Goal: Check status: Check status

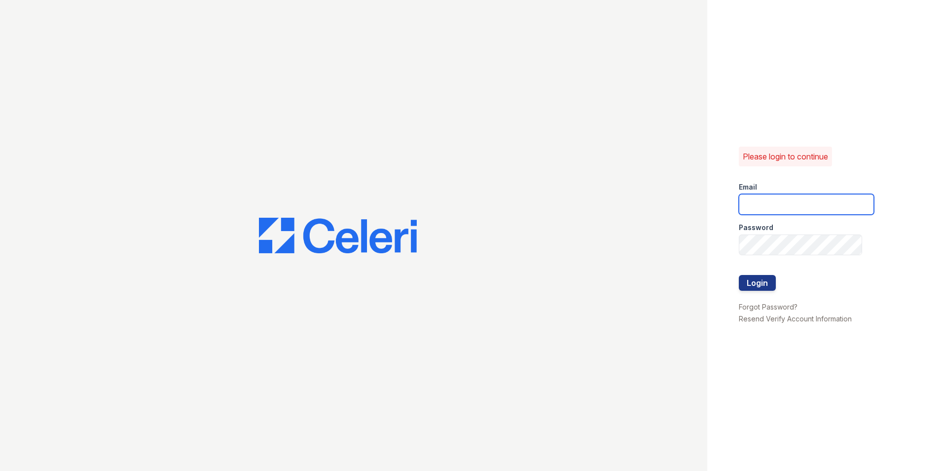
type input "[DOMAIN_NAME][EMAIL_ADDRESS][DOMAIN_NAME]"
click at [753, 195] on input "[DOMAIN_NAME][EMAIL_ADDRESS][DOMAIN_NAME]" at bounding box center [806, 204] width 135 height 21
click at [745, 290] on button "Login" at bounding box center [757, 283] width 37 height 16
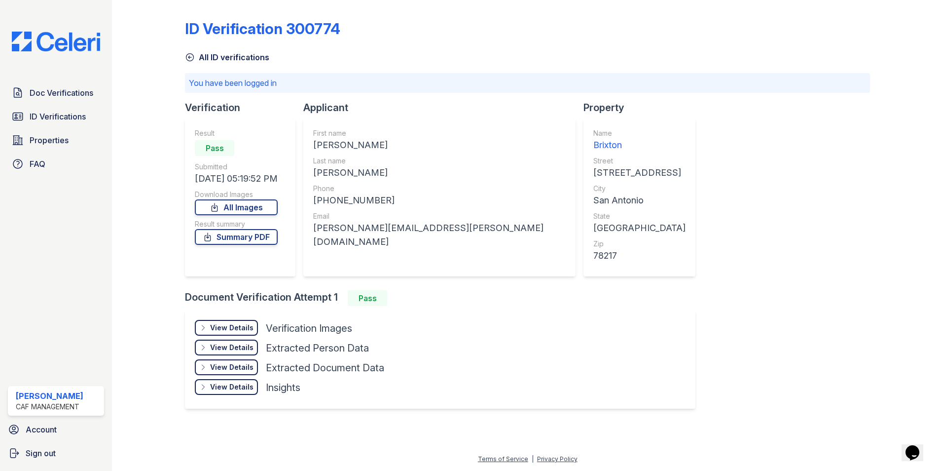
click at [76, 103] on div "Doc Verifications ID Verifications Properties FAQ" at bounding box center [56, 128] width 104 height 91
click at [73, 99] on link "Doc Verifications" at bounding box center [56, 93] width 96 height 20
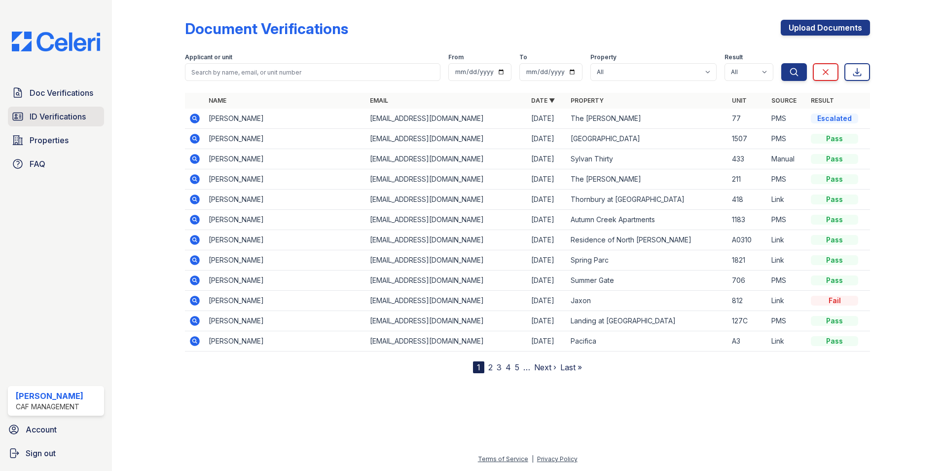
click at [82, 108] on link "ID Verifications" at bounding box center [56, 117] width 96 height 20
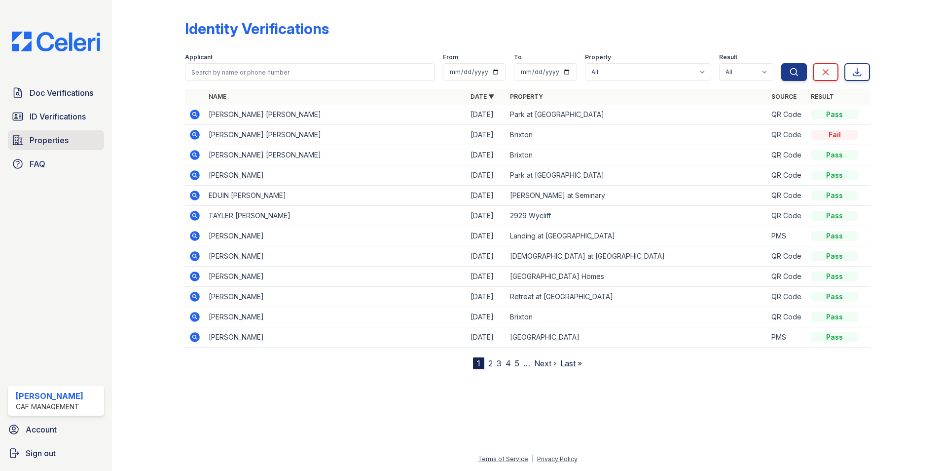
click at [28, 139] on link "Properties" at bounding box center [56, 140] width 96 height 20
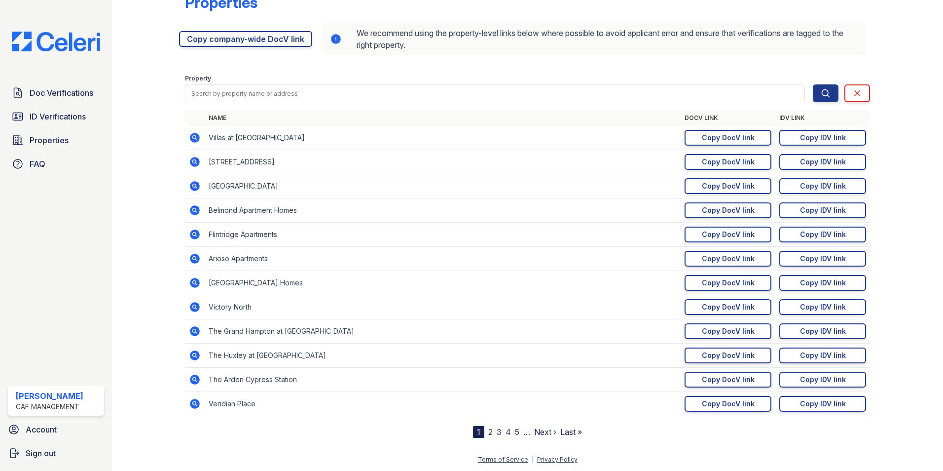
scroll to position [27, 0]
click at [66, 92] on span "Doc Verifications" at bounding box center [62, 93] width 64 height 12
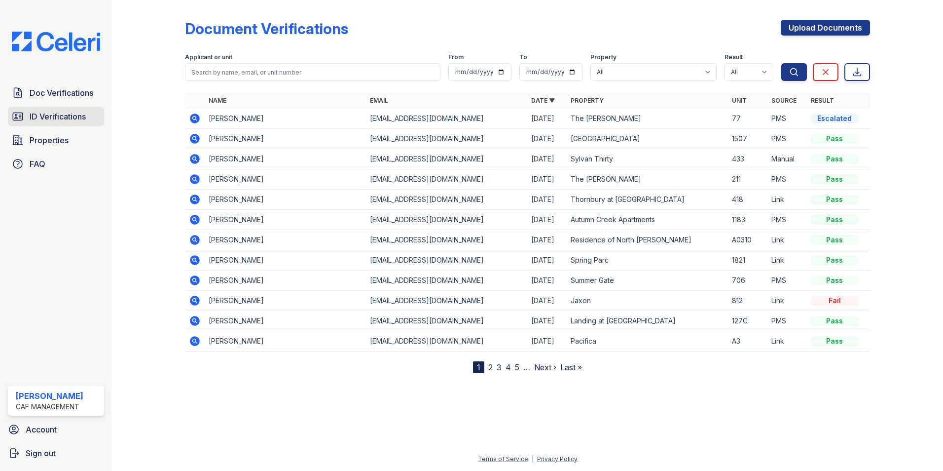
click at [76, 116] on span "ID Verifications" at bounding box center [58, 117] width 56 height 12
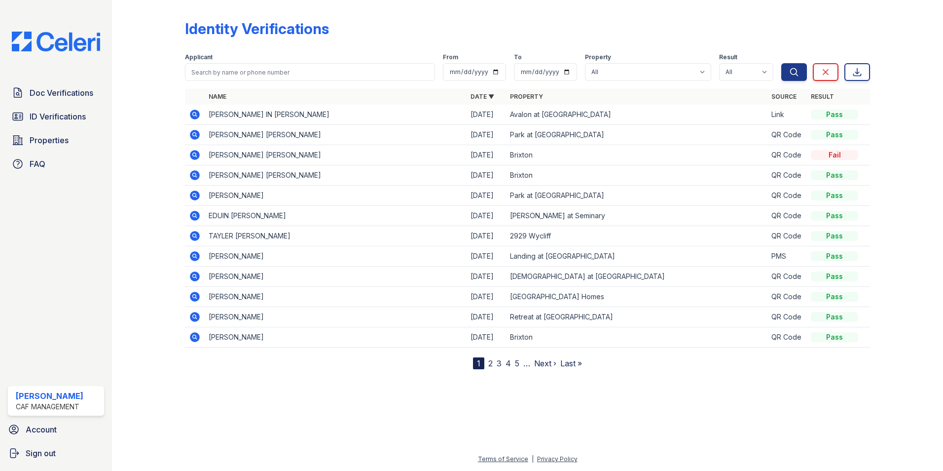
click at [198, 112] on icon at bounding box center [195, 115] width 10 height 10
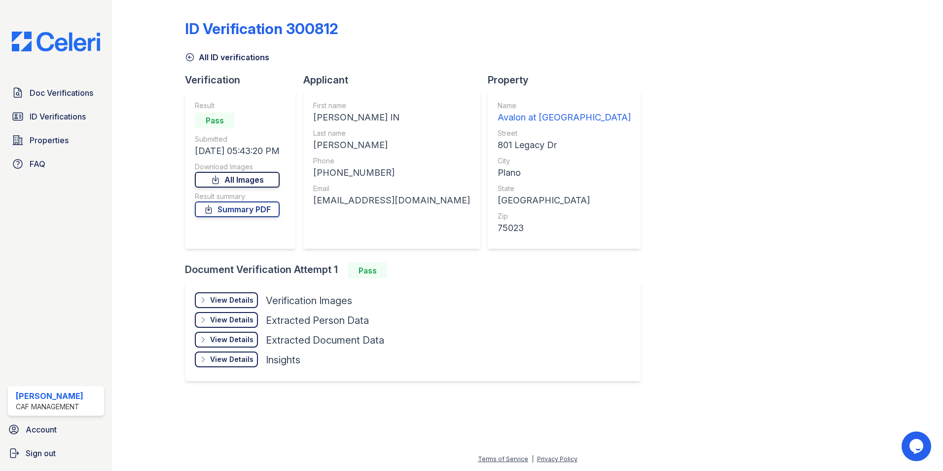
click at [280, 186] on link "All Images" at bounding box center [237, 180] width 85 height 16
click at [244, 303] on div "View Details" at bounding box center [231, 300] width 43 height 10
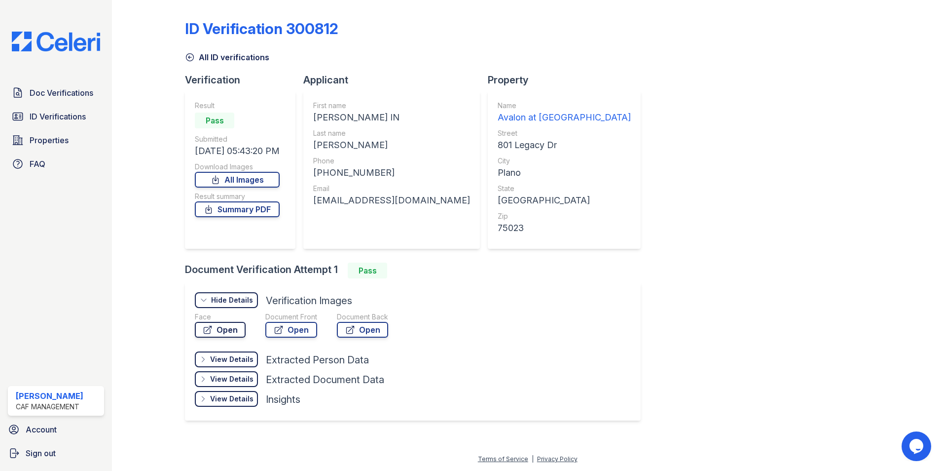
click at [233, 327] on link "Open" at bounding box center [220, 330] width 51 height 16
click at [79, 121] on span "ID Verifications" at bounding box center [58, 117] width 56 height 12
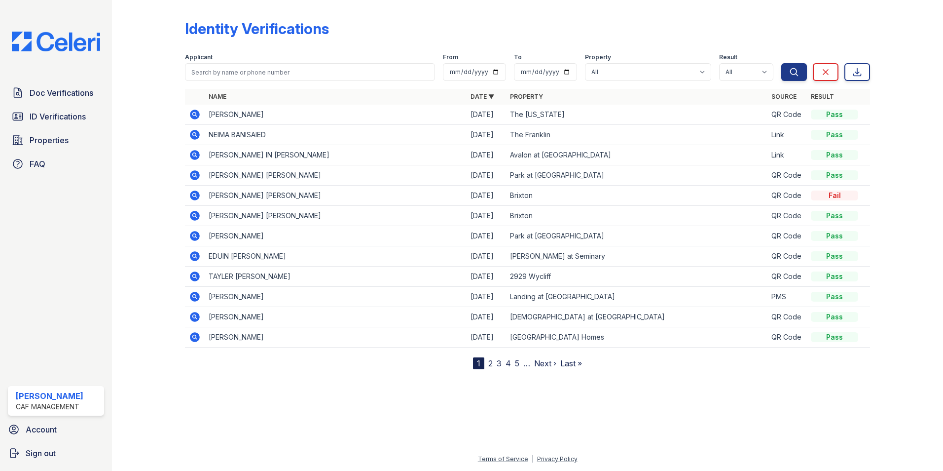
click at [190, 111] on icon at bounding box center [195, 115] width 12 height 12
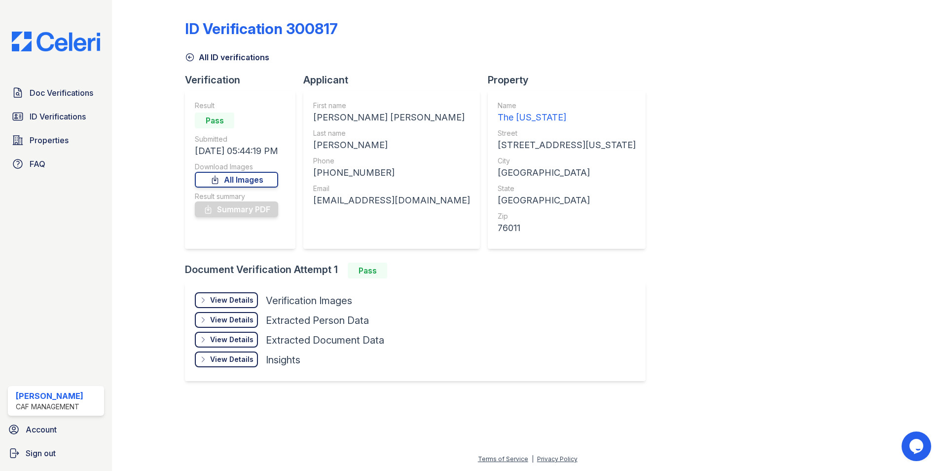
click at [247, 298] on div "View Details" at bounding box center [231, 300] width 43 height 10
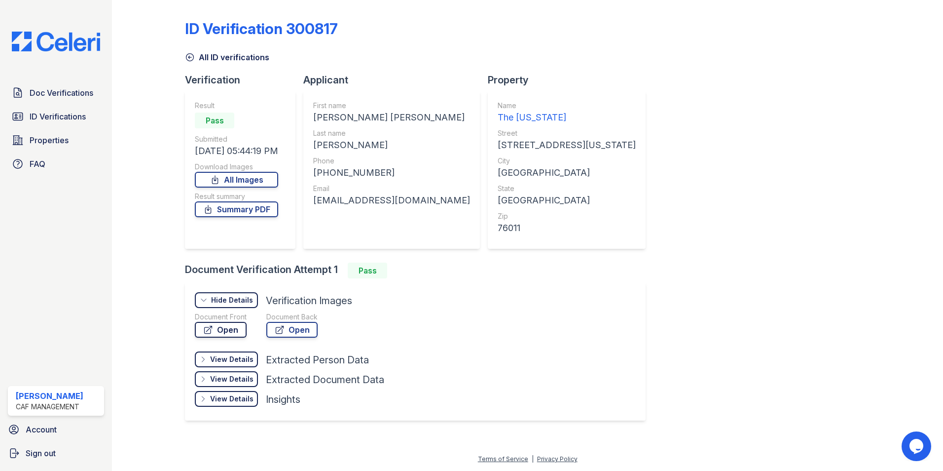
click at [233, 331] on link "Open" at bounding box center [221, 330] width 52 height 16
click at [94, 98] on link "Doc Verifications" at bounding box center [56, 93] width 96 height 20
